Goal: Task Accomplishment & Management: Manage account settings

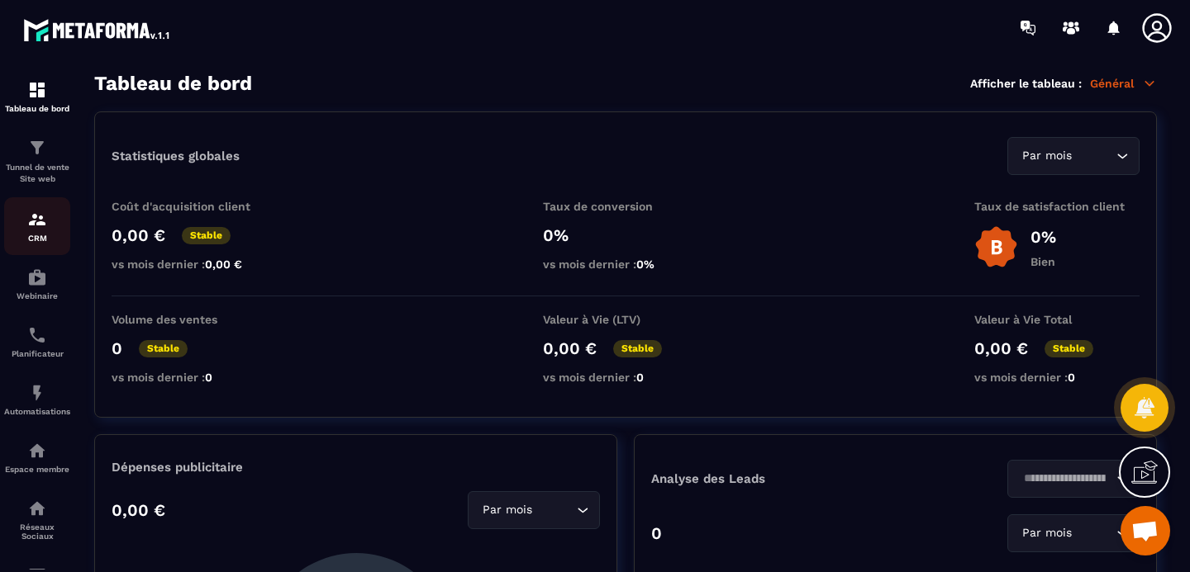
click at [47, 236] on p "CRM" at bounding box center [37, 238] width 66 height 9
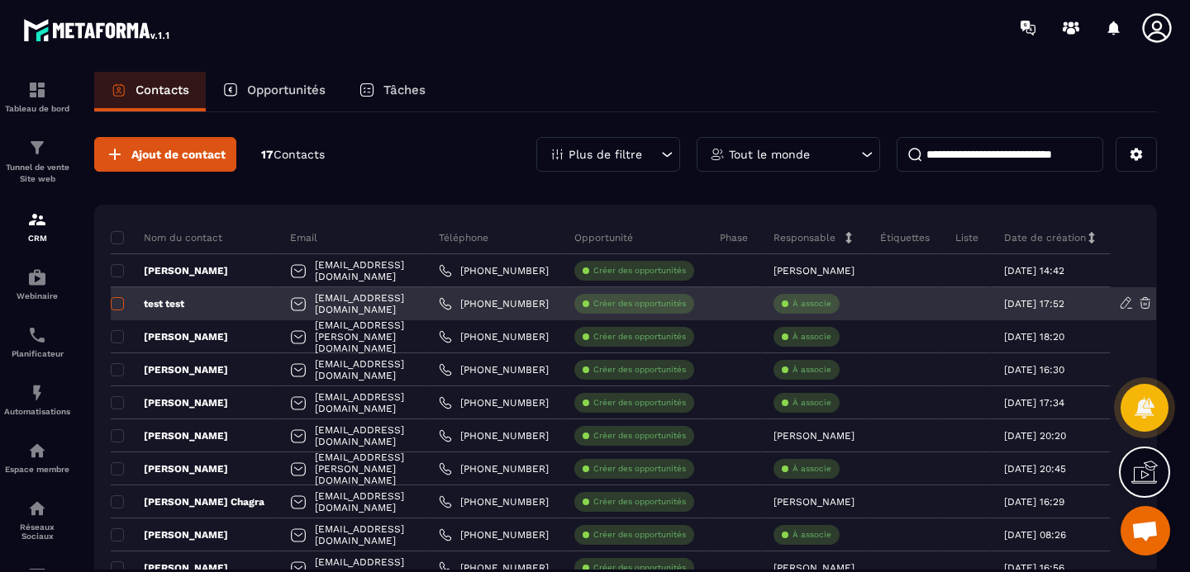
click at [120, 303] on span at bounding box center [117, 303] width 13 height 13
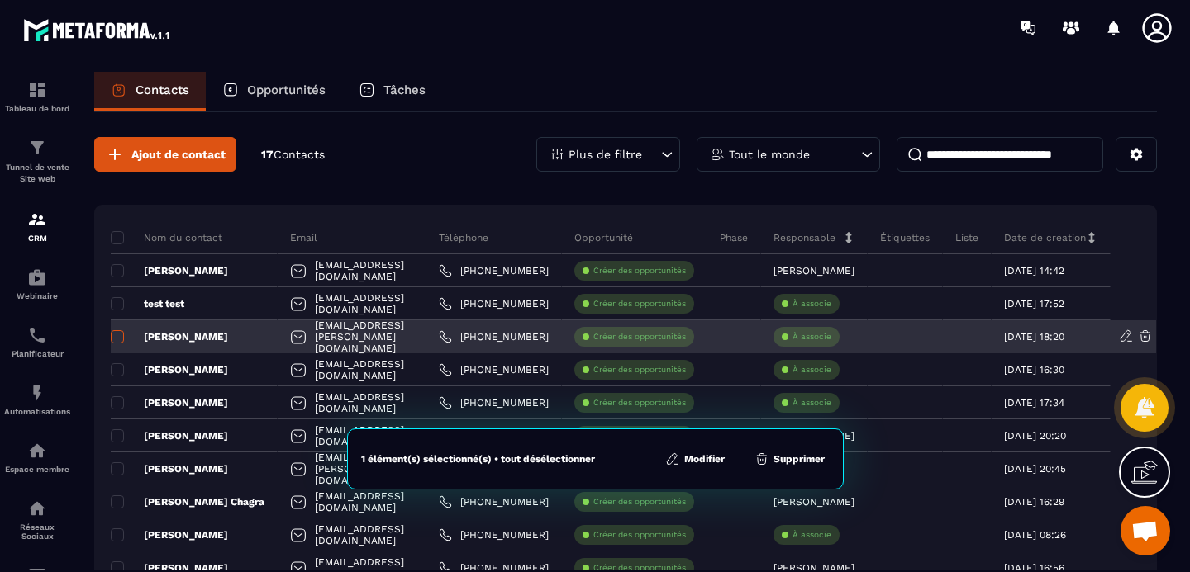
click at [118, 340] on span at bounding box center [117, 336] width 13 height 13
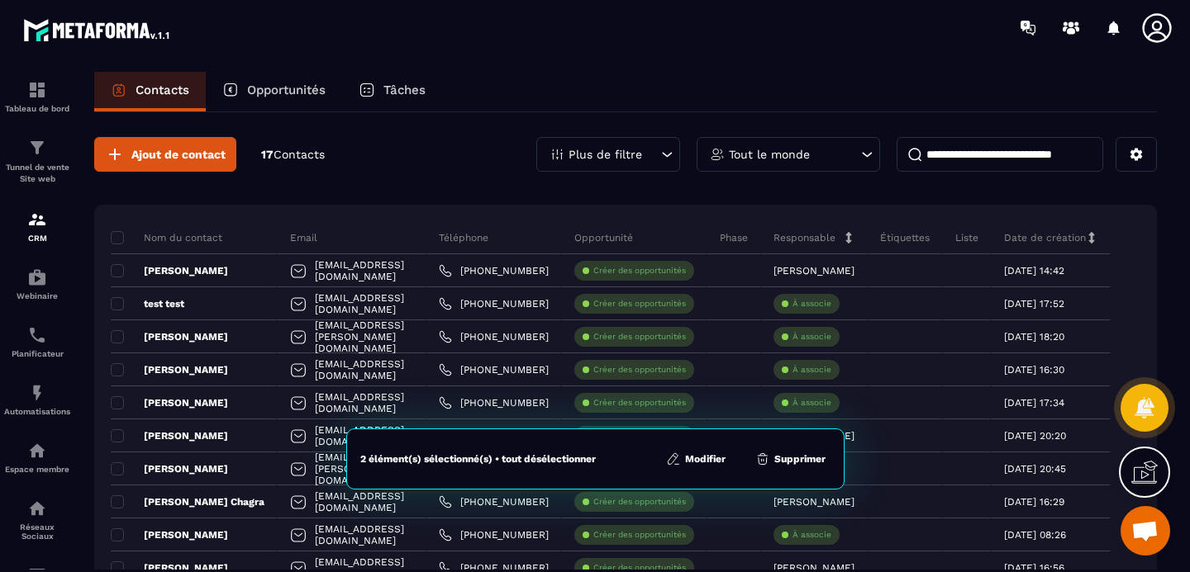
click at [767, 458] on icon at bounding box center [762, 459] width 15 height 15
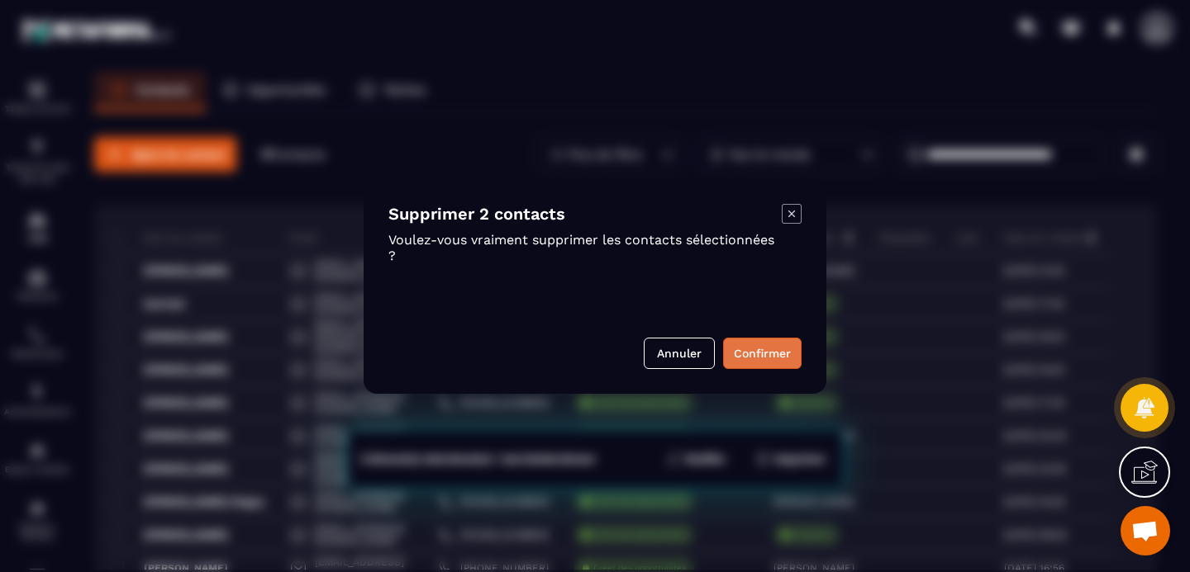
click at [739, 361] on button "Confirmer" at bounding box center [762, 353] width 78 height 31
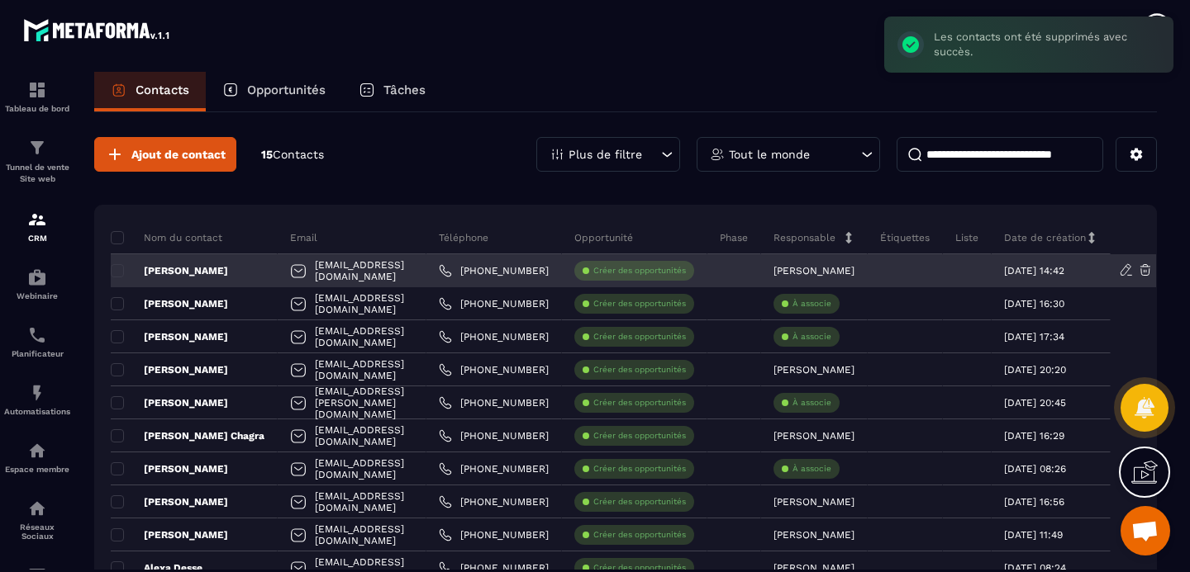
click at [182, 268] on p "[PERSON_NAME]" at bounding box center [169, 270] width 117 height 13
